Goal: Task Accomplishment & Management: Use online tool/utility

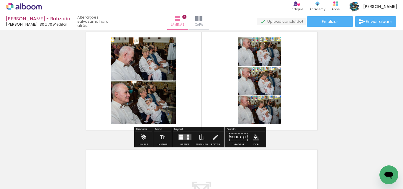
scroll to position [369, 0]
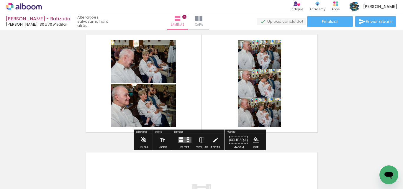
click at [182, 139] on quentale-layouter at bounding box center [185, 140] width 14 height 6
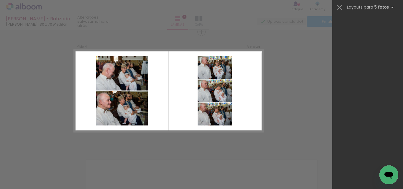
scroll to position [16337, 0]
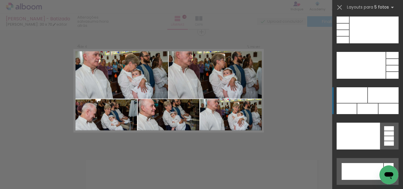
click at [374, 92] on div at bounding box center [383, 95] width 31 height 16
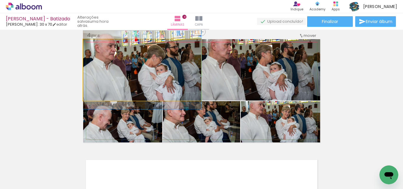
click at [168, 59] on quentale-photo at bounding box center [142, 69] width 118 height 61
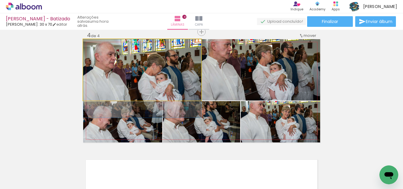
drag, startPoint x: 168, startPoint y: 59, endPoint x: 168, endPoint y: 67, distance: 8.6
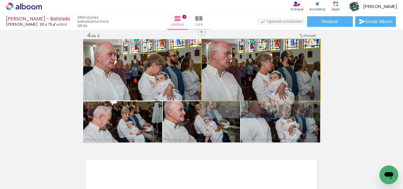
drag, startPoint x: 284, startPoint y: 58, endPoint x: 284, endPoint y: 69, distance: 10.4
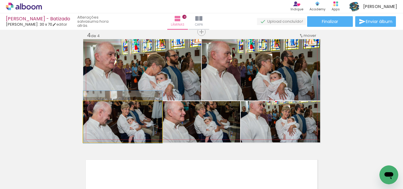
drag, startPoint x: 125, startPoint y: 127, endPoint x: 125, endPoint y: 122, distance: 4.7
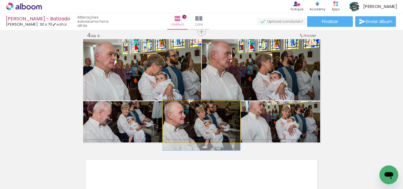
drag, startPoint x: 216, startPoint y: 121, endPoint x: 216, endPoint y: 124, distance: 3.0
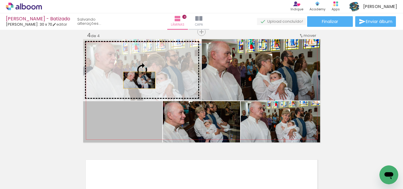
drag, startPoint x: 127, startPoint y: 131, endPoint x: 137, endPoint y: 80, distance: 51.1
click at [0, 0] on slot at bounding box center [0, 0] width 0 height 0
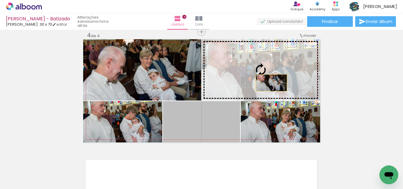
drag, startPoint x: 206, startPoint y: 130, endPoint x: 272, endPoint y: 79, distance: 83.2
click at [0, 0] on slot at bounding box center [0, 0] width 0 height 0
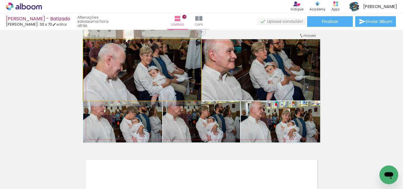
drag, startPoint x: 150, startPoint y: 74, endPoint x: 149, endPoint y: 71, distance: 3.0
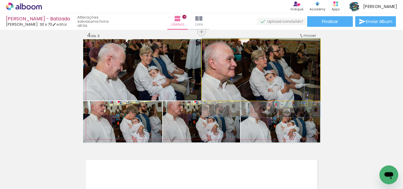
drag, startPoint x: 273, startPoint y: 72, endPoint x: 271, endPoint y: 80, distance: 8.2
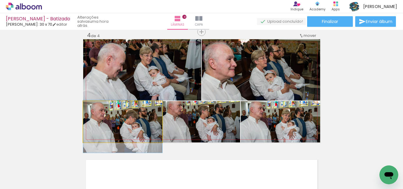
drag, startPoint x: 133, startPoint y: 116, endPoint x: 131, endPoint y: 120, distance: 4.9
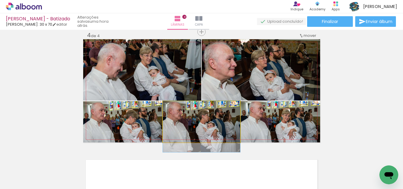
drag, startPoint x: 214, startPoint y: 121, endPoint x: 214, endPoint y: 126, distance: 4.8
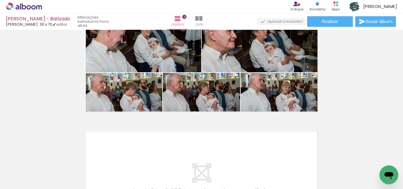
scroll to position [392, 0]
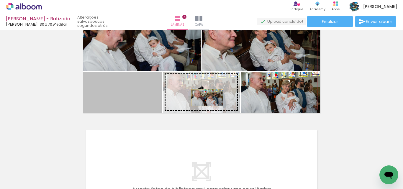
drag, startPoint x: 122, startPoint y: 97, endPoint x: 205, endPoint y: 97, distance: 83.3
click at [0, 0] on slot at bounding box center [0, 0] width 0 height 0
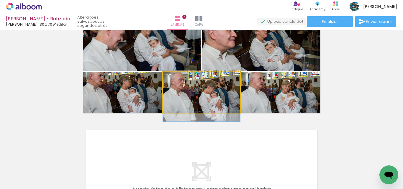
drag, startPoint x: 190, startPoint y: 90, endPoint x: 191, endPoint y: 93, distance: 3.3
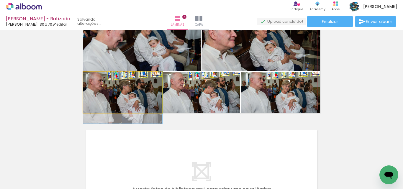
drag, startPoint x: 112, startPoint y: 96, endPoint x: 112, endPoint y: 100, distance: 4.7
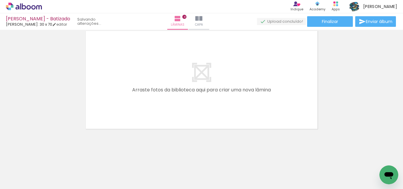
scroll to position [0, 493]
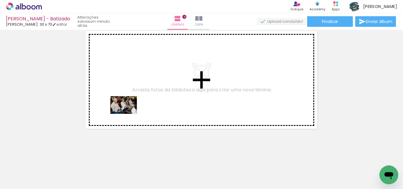
drag, startPoint x: 102, startPoint y: 174, endPoint x: 127, endPoint y: 141, distance: 41.7
click at [129, 96] on quentale-workspace at bounding box center [201, 94] width 403 height 189
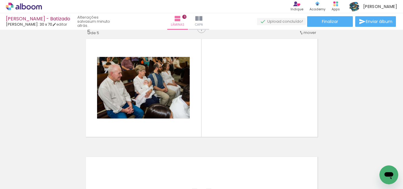
scroll to position [480, 0]
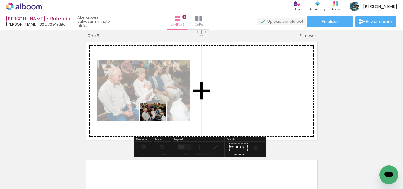
drag, startPoint x: 131, startPoint y: 175, endPoint x: 156, endPoint y: 130, distance: 51.7
click at [158, 109] on quentale-workspace at bounding box center [201, 94] width 403 height 189
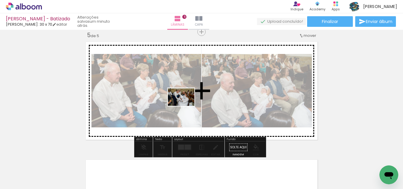
drag, startPoint x: 164, startPoint y: 175, endPoint x: 186, endPoint y: 106, distance: 71.9
click at [186, 106] on quentale-workspace at bounding box center [201, 94] width 403 height 189
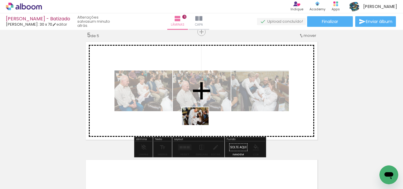
drag, startPoint x: 195, startPoint y: 175, endPoint x: 200, endPoint y: 113, distance: 61.9
click at [200, 113] on quentale-workspace at bounding box center [201, 94] width 403 height 189
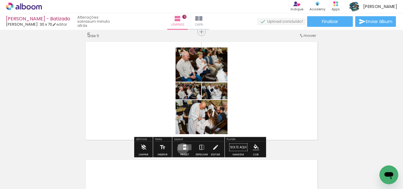
click at [182, 149] on quentale-layouter at bounding box center [185, 148] width 14 height 6
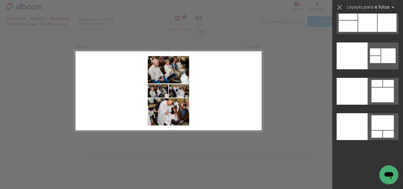
scroll to position [12569, 0]
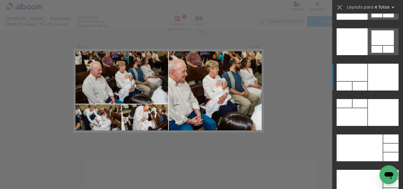
click at [360, 76] on div at bounding box center [352, 72] width 31 height 17
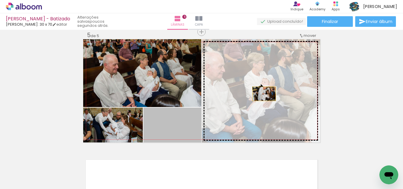
drag, startPoint x: 185, startPoint y: 133, endPoint x: 262, endPoint y: 94, distance: 86.8
click at [0, 0] on slot at bounding box center [0, 0] width 0 height 0
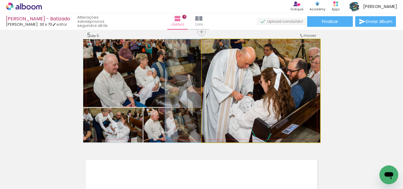
drag, startPoint x: 270, startPoint y: 96, endPoint x: 236, endPoint y: 92, distance: 34.8
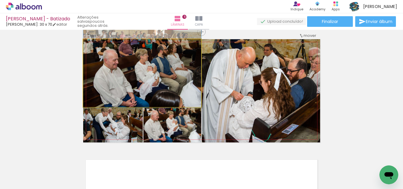
drag, startPoint x: 156, startPoint y: 81, endPoint x: 154, endPoint y: 76, distance: 5.0
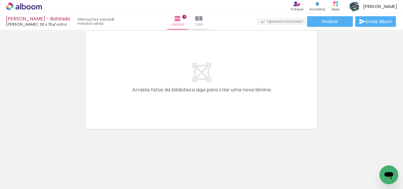
scroll to position [0, 625]
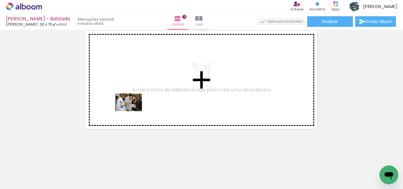
drag, startPoint x: 103, startPoint y: 175, endPoint x: 131, endPoint y: 149, distance: 39.1
click at [134, 103] on quentale-workspace at bounding box center [201, 94] width 403 height 189
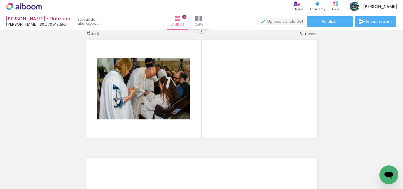
scroll to position [598, 0]
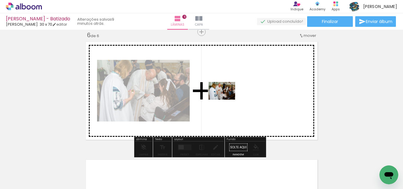
drag, startPoint x: 124, startPoint y: 179, endPoint x: 226, endPoint y: 100, distance: 129.7
click at [226, 100] on quentale-workspace at bounding box center [201, 94] width 403 height 189
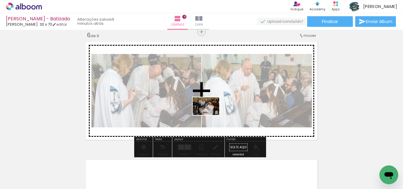
drag, startPoint x: 168, startPoint y: 172, endPoint x: 211, endPoint y: 114, distance: 71.4
click at [211, 114] on quentale-workspace at bounding box center [201, 94] width 403 height 189
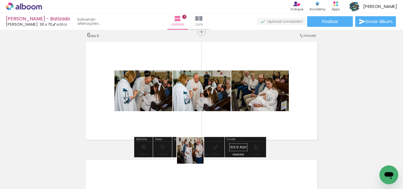
drag, startPoint x: 191, startPoint y: 175, endPoint x: 215, endPoint y: 134, distance: 47.3
click at [202, 111] on quentale-workspace at bounding box center [201, 94] width 403 height 189
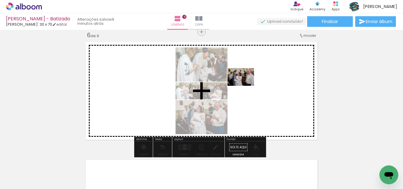
drag, startPoint x: 228, startPoint y: 171, endPoint x: 248, endPoint y: 87, distance: 86.9
click at [248, 76] on quentale-workspace at bounding box center [201, 94] width 403 height 189
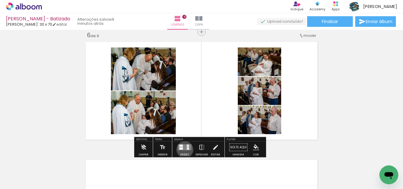
click at [184, 150] on quentale-layouter at bounding box center [185, 148] width 14 height 6
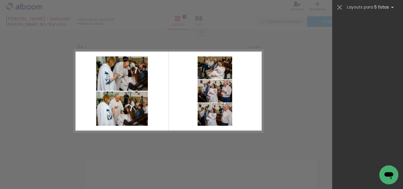
scroll to position [16337, 0]
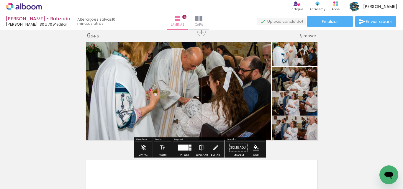
scroll to position [0, 625]
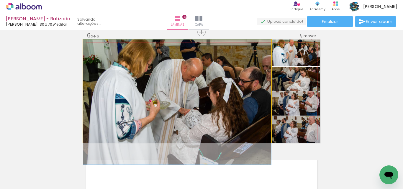
drag, startPoint x: 183, startPoint y: 76, endPoint x: 185, endPoint y: 94, distance: 18.6
drag, startPoint x: 249, startPoint y: 100, endPoint x: 198, endPoint y: 102, distance: 50.8
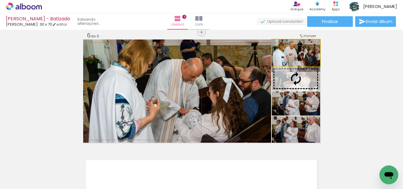
drag, startPoint x: 304, startPoint y: 61, endPoint x: 304, endPoint y: 67, distance: 5.9
click at [0, 0] on slot at bounding box center [0, 0] width 0 height 0
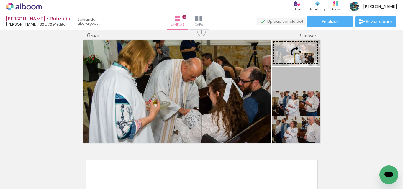
drag, startPoint x: 311, startPoint y: 85, endPoint x: 302, endPoint y: 58, distance: 28.9
click at [0, 0] on slot at bounding box center [0, 0] width 0 height 0
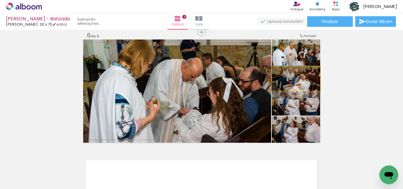
drag, startPoint x: 299, startPoint y: 86, endPoint x: 299, endPoint y: 89, distance: 3.3
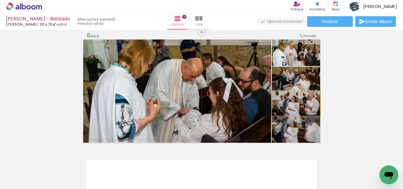
drag, startPoint x: 306, startPoint y: 108, endPoint x: 304, endPoint y: 111, distance: 3.4
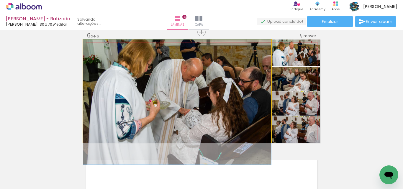
drag, startPoint x: 182, startPoint y: 102, endPoint x: 150, endPoint y: 102, distance: 32.5
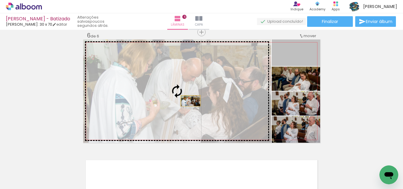
drag, startPoint x: 305, startPoint y: 61, endPoint x: 188, endPoint y: 101, distance: 123.1
click at [0, 0] on slot at bounding box center [0, 0] width 0 height 0
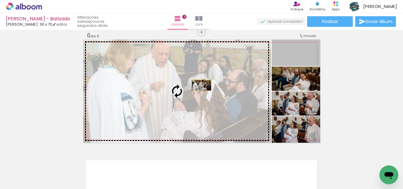
drag, startPoint x: 300, startPoint y: 56, endPoint x: 199, endPoint y: 85, distance: 105.1
click at [0, 0] on slot at bounding box center [0, 0] width 0 height 0
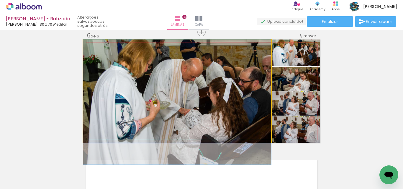
drag, startPoint x: 217, startPoint y: 74, endPoint x: 216, endPoint y: 87, distance: 13.6
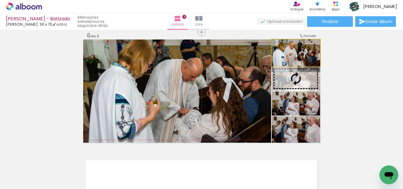
drag, startPoint x: 303, startPoint y: 63, endPoint x: 296, endPoint y: 69, distance: 8.6
click at [0, 0] on slot at bounding box center [0, 0] width 0 height 0
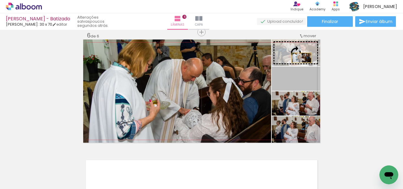
drag, startPoint x: 302, startPoint y: 79, endPoint x: 299, endPoint y: 58, distance: 20.9
click at [0, 0] on slot at bounding box center [0, 0] width 0 height 0
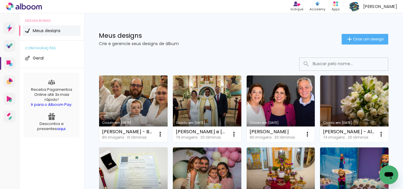
click at [149, 100] on link "Criado em [DATE]" at bounding box center [133, 109] width 69 height 67
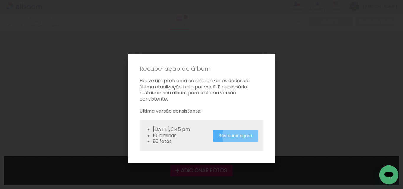
click at [0, 0] on slot "Restaurar agora" at bounding box center [0, 0] width 0 height 0
